Goal: Information Seeking & Learning: Learn about a topic

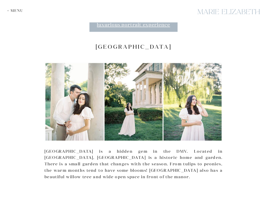
scroll to position [1120, 0]
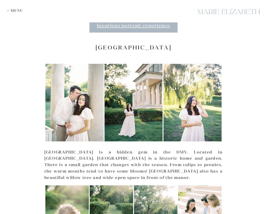
click at [126, 44] on h2 "[GEOGRAPHIC_DATA]" at bounding box center [133, 47] width 178 height 7
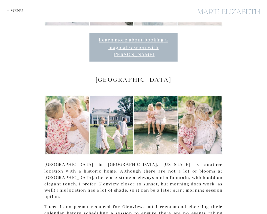
scroll to position [1468, 0]
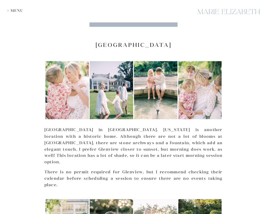
click at [100, 127] on p "[GEOGRAPHIC_DATA] in [GEOGRAPHIC_DATA], [US_STATE] is another location with a h…" at bounding box center [133, 146] width 178 height 39
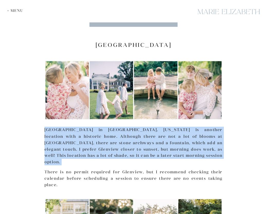
click at [101, 133] on p "[GEOGRAPHIC_DATA] in [GEOGRAPHIC_DATA], [US_STATE] is another location with a h…" at bounding box center [133, 146] width 178 height 39
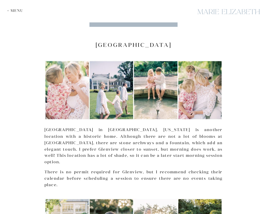
click at [98, 169] on p "There is no permit required for Glenview, but I recommend checking their calend…" at bounding box center [133, 178] width 178 height 19
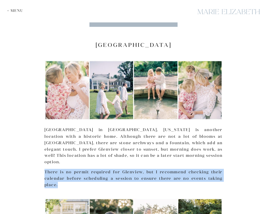
click at [99, 169] on p "There is no permit required for Glenview, but I recommend checking their calend…" at bounding box center [133, 178] width 178 height 19
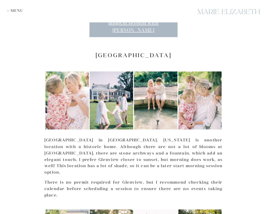
scroll to position [1456, 0]
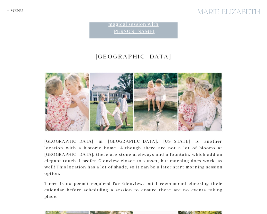
click at [108, 141] on p "[GEOGRAPHIC_DATA] in [GEOGRAPHIC_DATA], [US_STATE] is another location with a h…" at bounding box center [133, 157] width 178 height 39
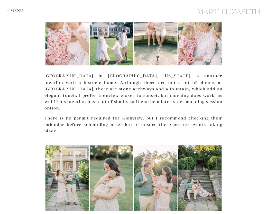
scroll to position [1478, 0]
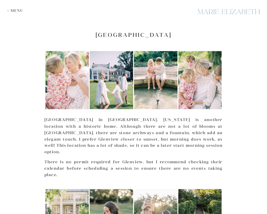
click at [114, 181] on div at bounding box center [133, 184] width 178 height 7
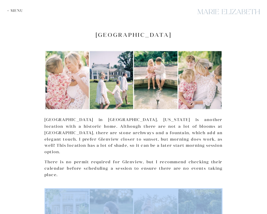
click at [114, 181] on div at bounding box center [133, 184] width 178 height 7
click at [116, 159] on p "There is no permit required for Glenview, but I recommend checking their calend…" at bounding box center [133, 168] width 178 height 19
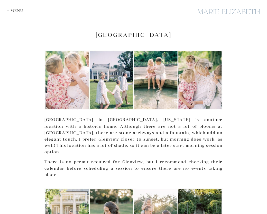
click at [116, 159] on p "There is no permit required for Glenview, but I recommend checking their calend…" at bounding box center [133, 168] width 178 height 19
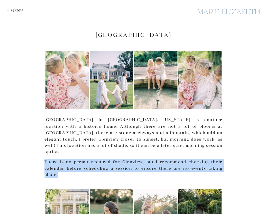
click at [117, 159] on p "There is no permit required for Glenview, but I recommend checking their calend…" at bounding box center [133, 168] width 178 height 19
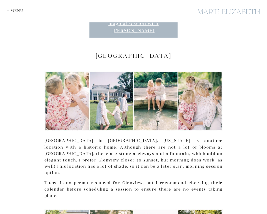
scroll to position [1410, 0]
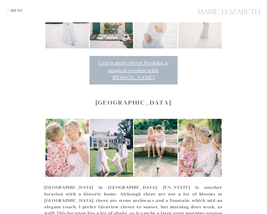
click at [142, 99] on h2 "[GEOGRAPHIC_DATA]" at bounding box center [133, 102] width 178 height 7
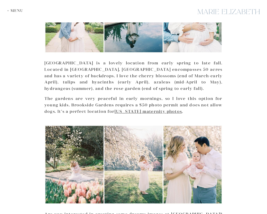
scroll to position [227, 0]
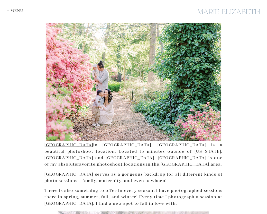
scroll to position [106, 0]
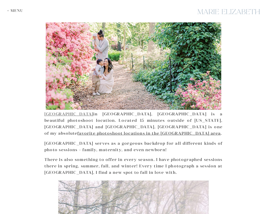
click at [73, 111] on link "Brookside Gardens" at bounding box center [68, 113] width 49 height 5
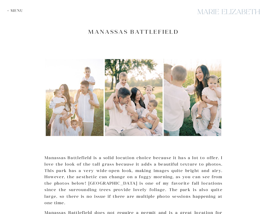
scroll to position [605, 0]
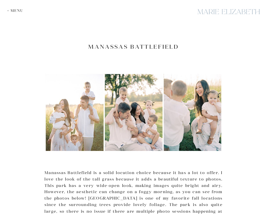
click at [146, 43] on h2 "Manassas Battlefield" at bounding box center [133, 46] width 178 height 7
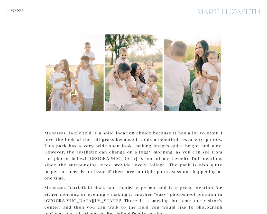
scroll to position [719, 0]
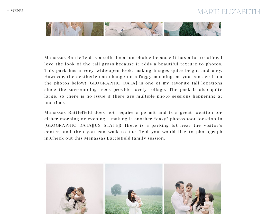
click at [151, 69] on p "Manassas Battlefield is a solid location choice because it has a lot to offer. …" at bounding box center [133, 79] width 178 height 51
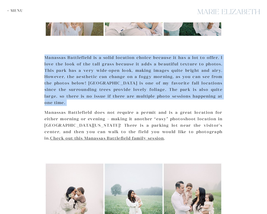
click at [151, 79] on p "Manassas Battlefield is a solid location choice because it has a lot to offer. …" at bounding box center [133, 79] width 178 height 51
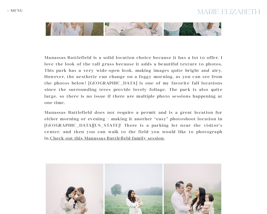
click at [151, 79] on p "Manassas Battlefield is a solid location choice because it has a lot to offer. …" at bounding box center [133, 79] width 178 height 51
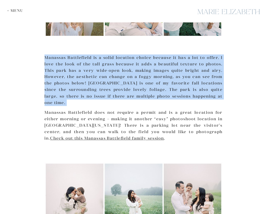
click at [151, 88] on p "Manassas Battlefield is a solid location choice because it has a lot to offer. …" at bounding box center [133, 79] width 178 height 51
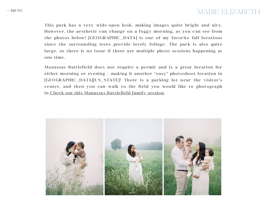
scroll to position [747, 0]
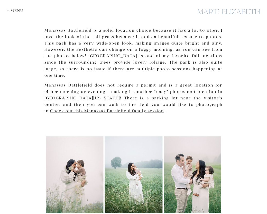
click at [151, 88] on p "Manassas Battlefield does not require a permit and is a great location for eith…" at bounding box center [133, 98] width 178 height 32
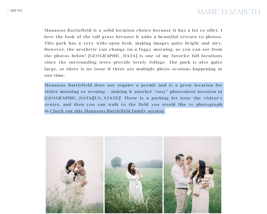
click at [152, 94] on p "Manassas Battlefield does not require a permit and is a great location for eith…" at bounding box center [133, 98] width 178 height 32
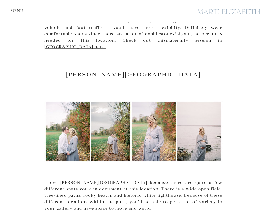
scroll to position [1135, 0]
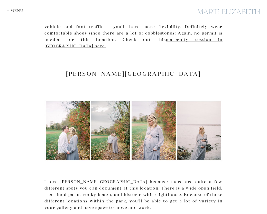
click at [150, 70] on h2 "Jones Point Park" at bounding box center [133, 73] width 178 height 7
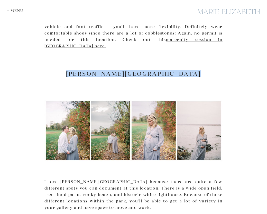
scroll to position [1292, 0]
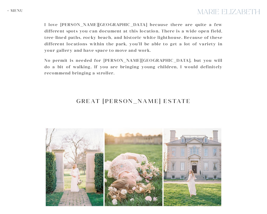
click at [152, 97] on h2 "Great Marsh Estate" at bounding box center [133, 100] width 178 height 7
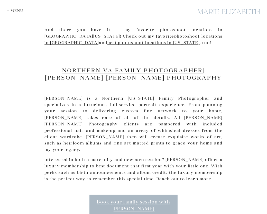
scroll to position [1649, 0]
